Goal: Task Accomplishment & Management: Use online tool/utility

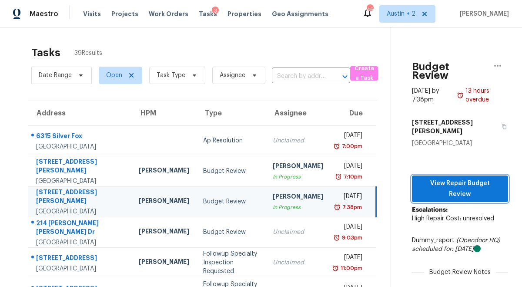
click at [439, 178] on span "View Repair Budget Review" at bounding box center [460, 188] width 82 height 21
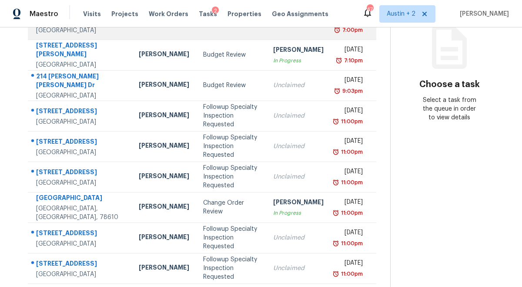
scroll to position [200, 0]
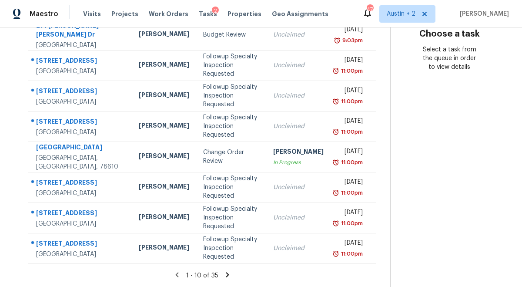
click at [224, 274] on icon at bounding box center [228, 275] width 8 height 8
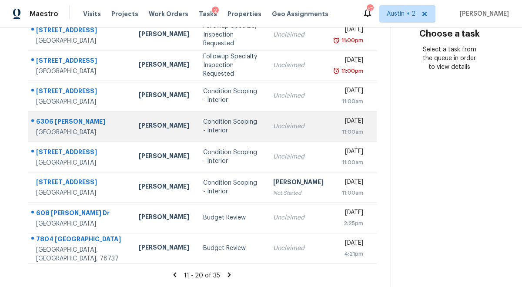
scroll to position [0, 0]
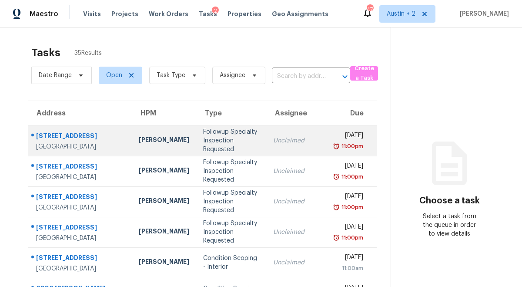
click at [203, 139] on div "Followup Specialty Inspection Requested" at bounding box center [231, 141] width 56 height 26
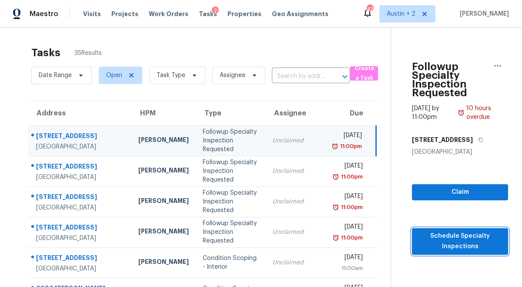
click at [429, 234] on span "Schedule Specialty Inspections" at bounding box center [460, 241] width 82 height 21
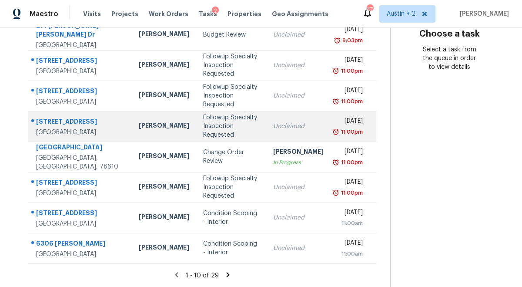
scroll to position [179, 0]
click at [203, 139] on div "Followup Specialty Inspection Requested" at bounding box center [231, 126] width 56 height 26
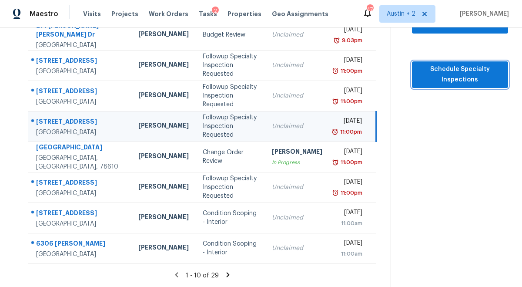
click at [426, 64] on span "Schedule Specialty Inspections" at bounding box center [460, 74] width 82 height 21
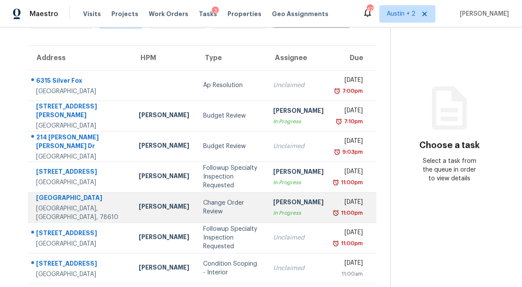
scroll to position [52, 0]
